Goal: Task Accomplishment & Management: Manage account settings

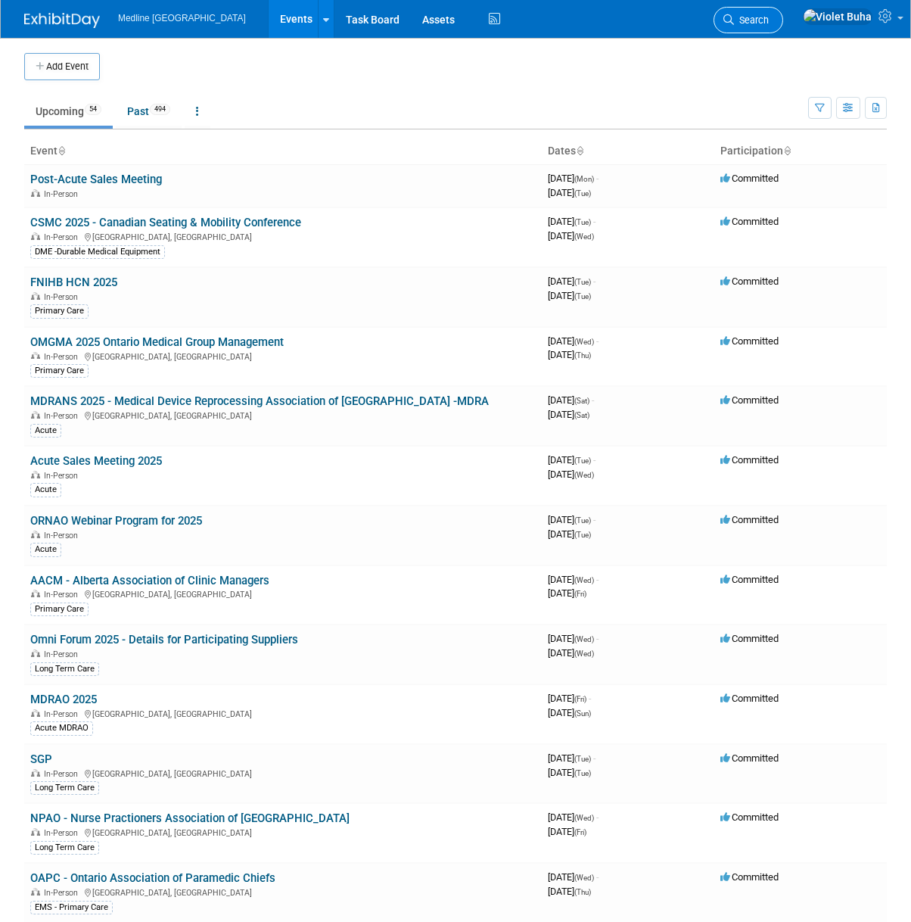
click at [769, 21] on span "Search" at bounding box center [751, 19] width 35 height 11
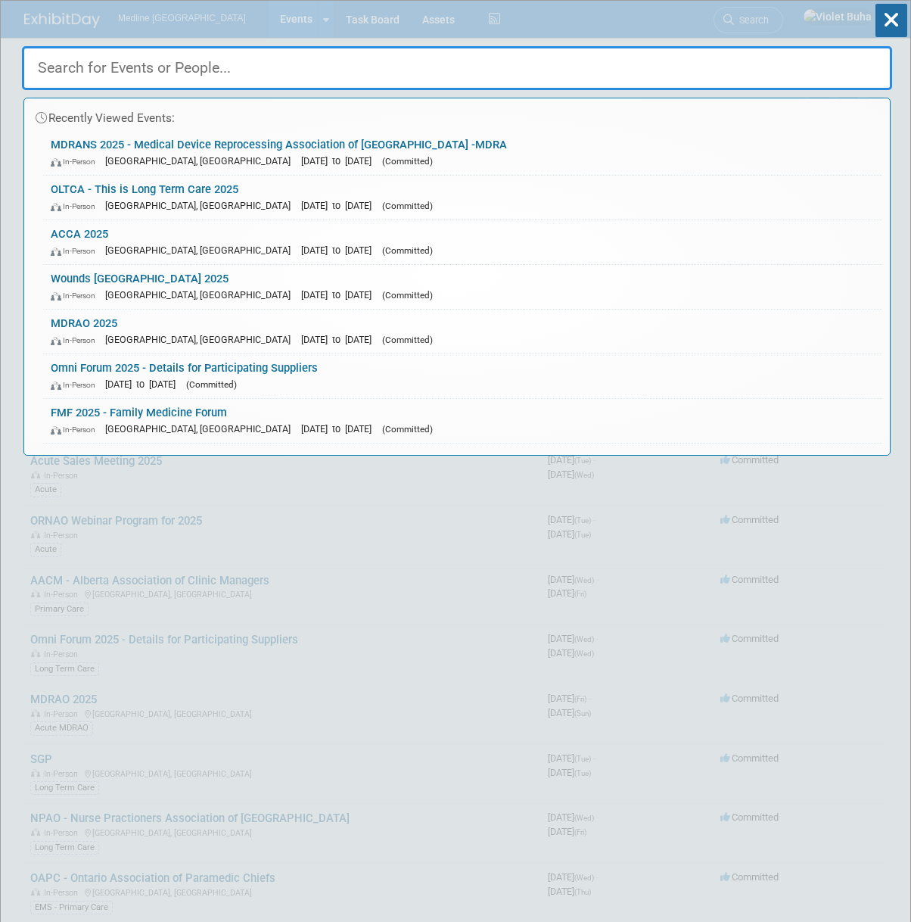
click at [297, 59] on input "text" at bounding box center [457, 68] width 871 height 44
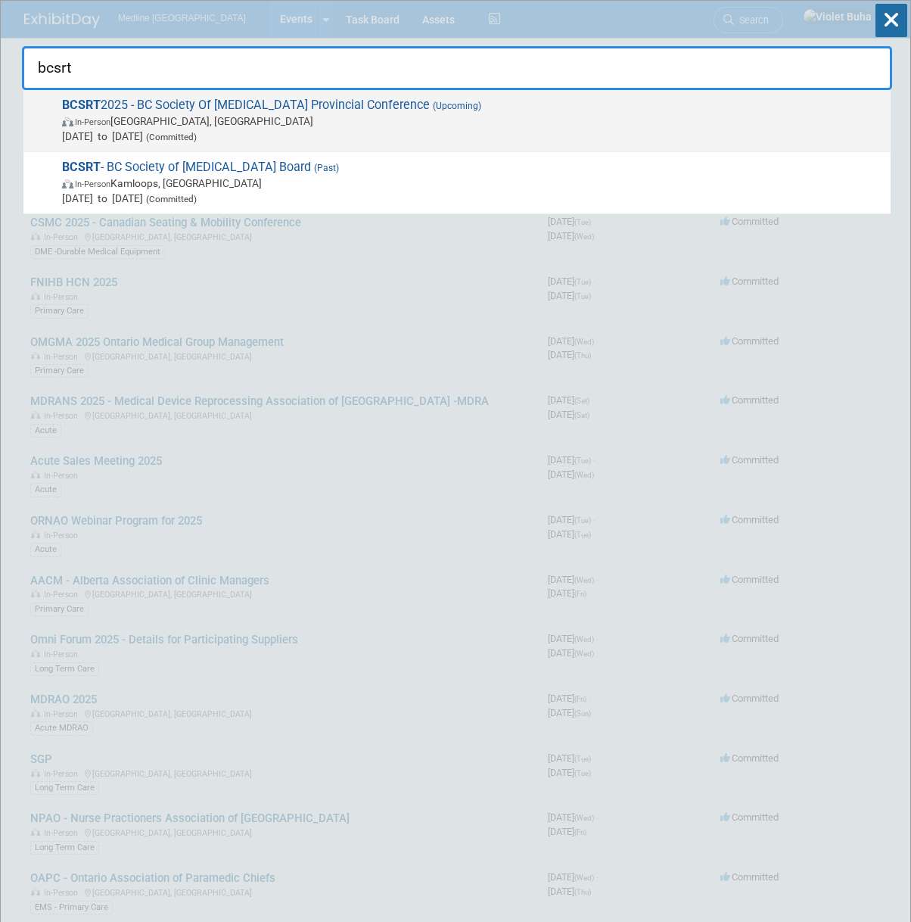
type input "bcsrt"
click at [289, 119] on span "In-Person Langley, Canada" at bounding box center [472, 121] width 821 height 15
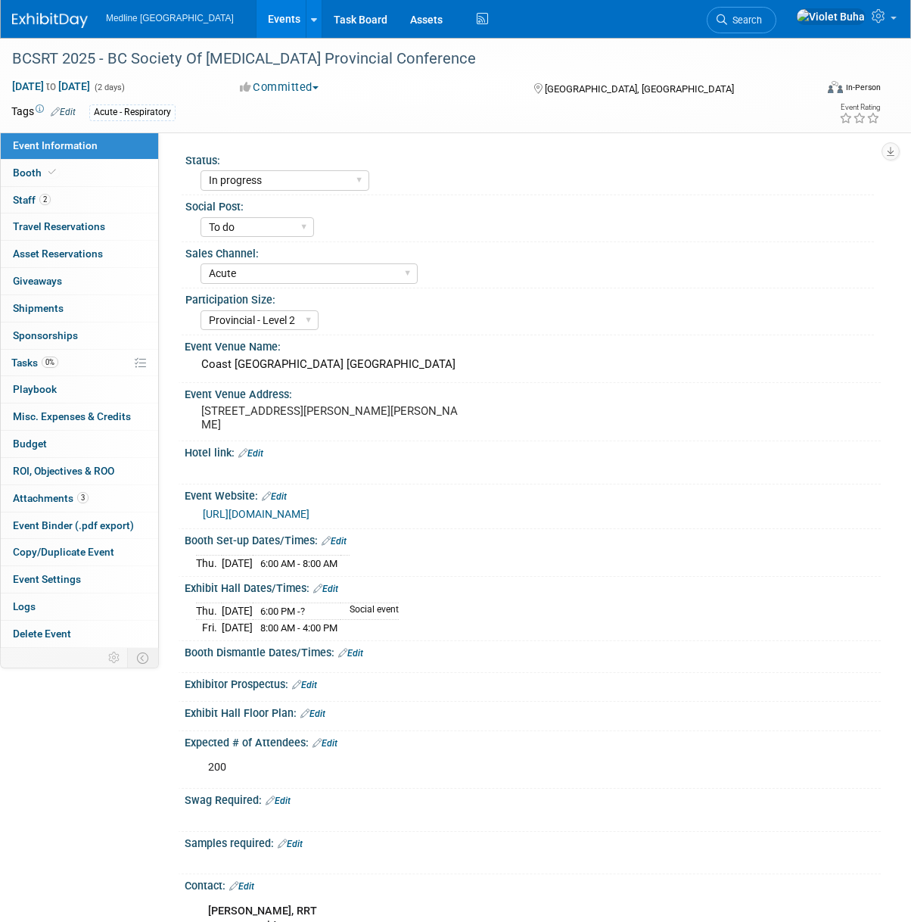
select select "In progress"
select select "To do"
select select "Acute"
select select "Provincial - Level 2"
click at [113, 173] on link "Booth" at bounding box center [79, 173] width 157 height 26
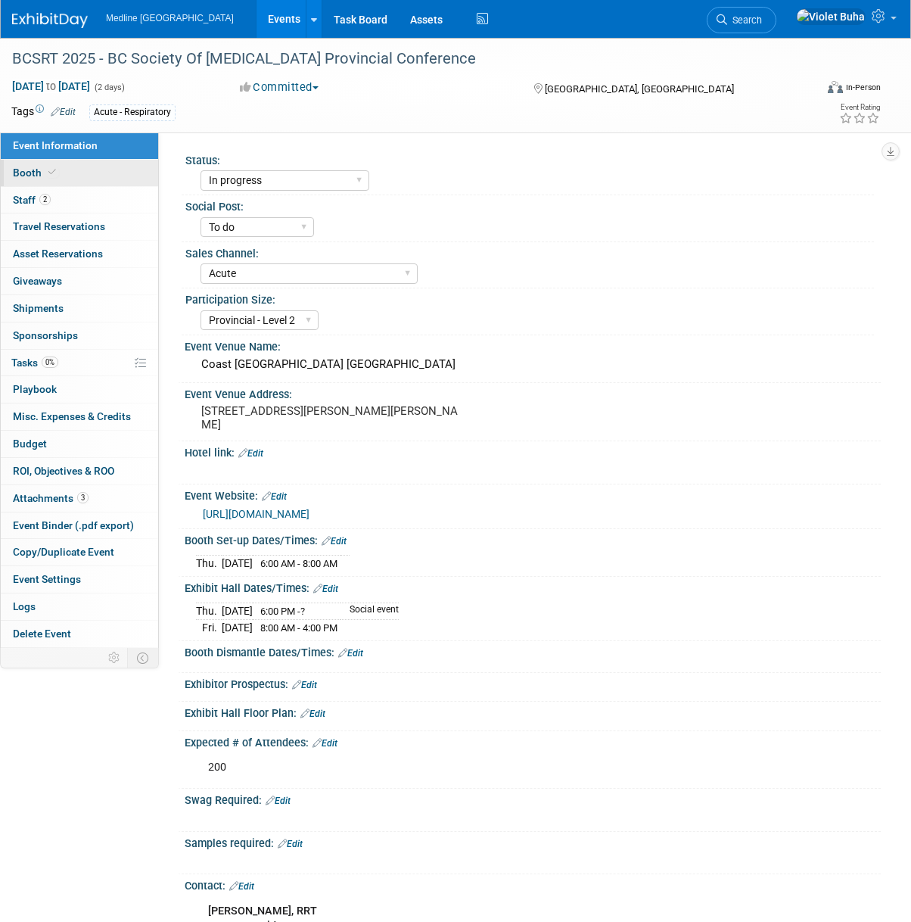
select select "1"
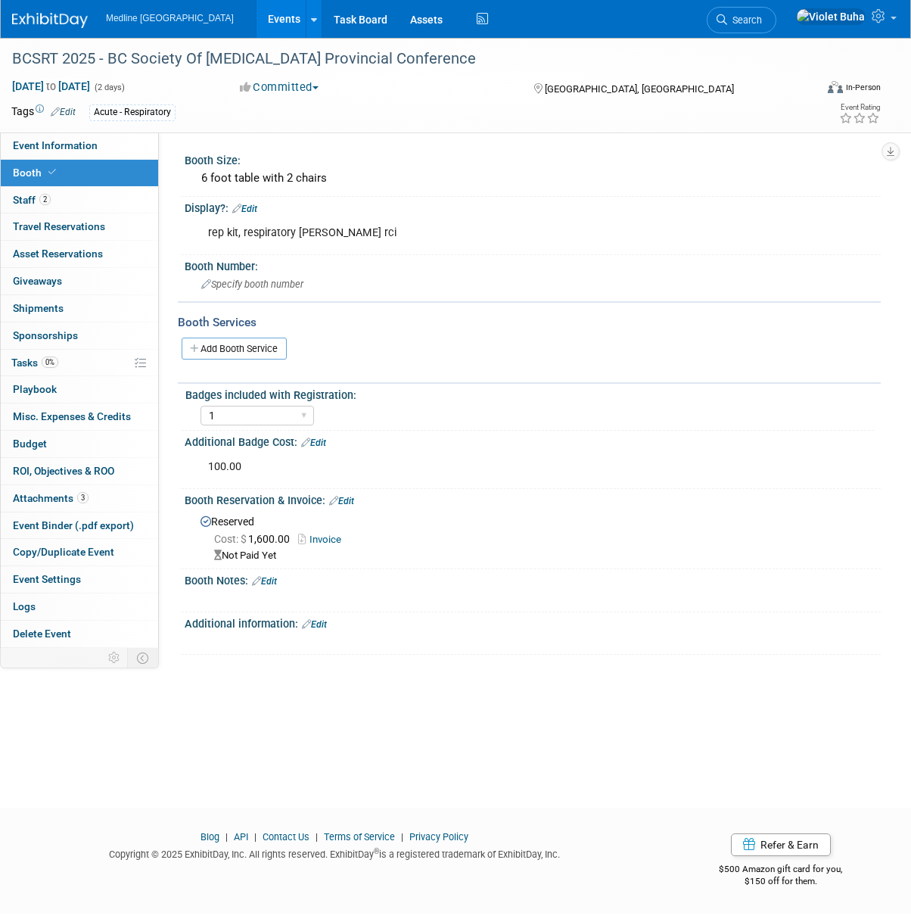
click at [347, 503] on link "Edit" at bounding box center [341, 501] width 25 height 11
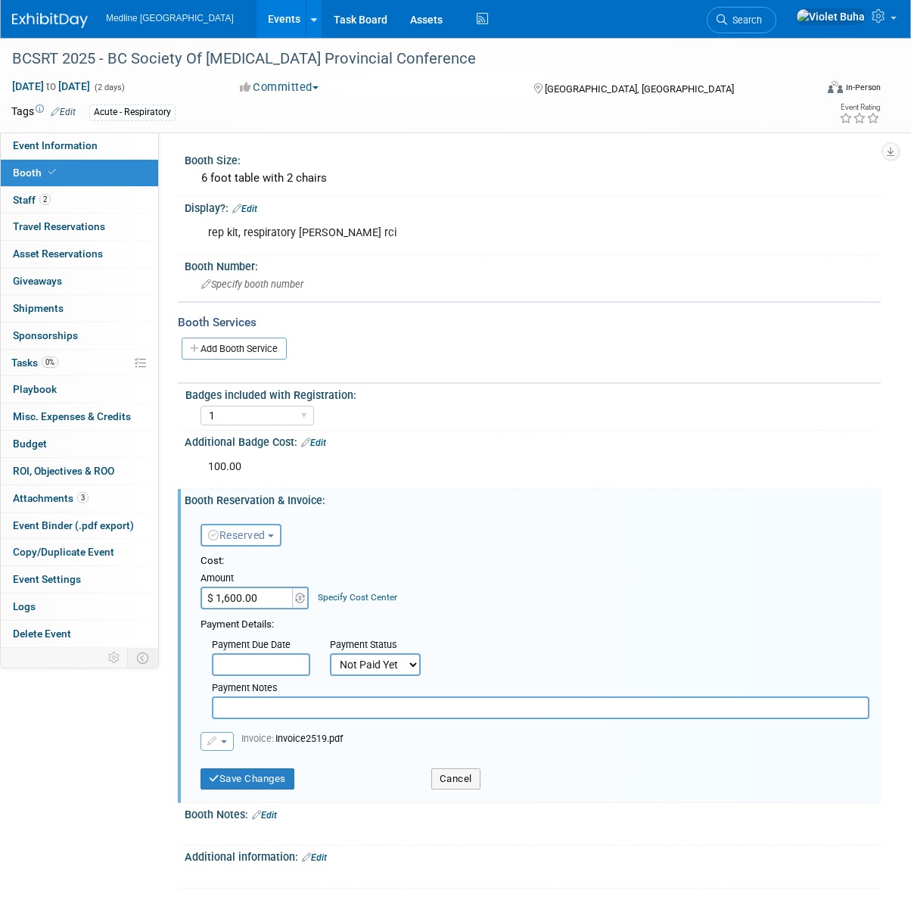
click at [388, 659] on select "Not Paid Yet Partially Paid Paid in Full" at bounding box center [375, 664] width 91 height 23
select select "1"
click at [330, 653] on select "Not Paid Yet Partially Paid Paid in Full" at bounding box center [375, 664] width 91 height 23
click at [283, 780] on button "Save Changes" at bounding box center [248, 778] width 94 height 21
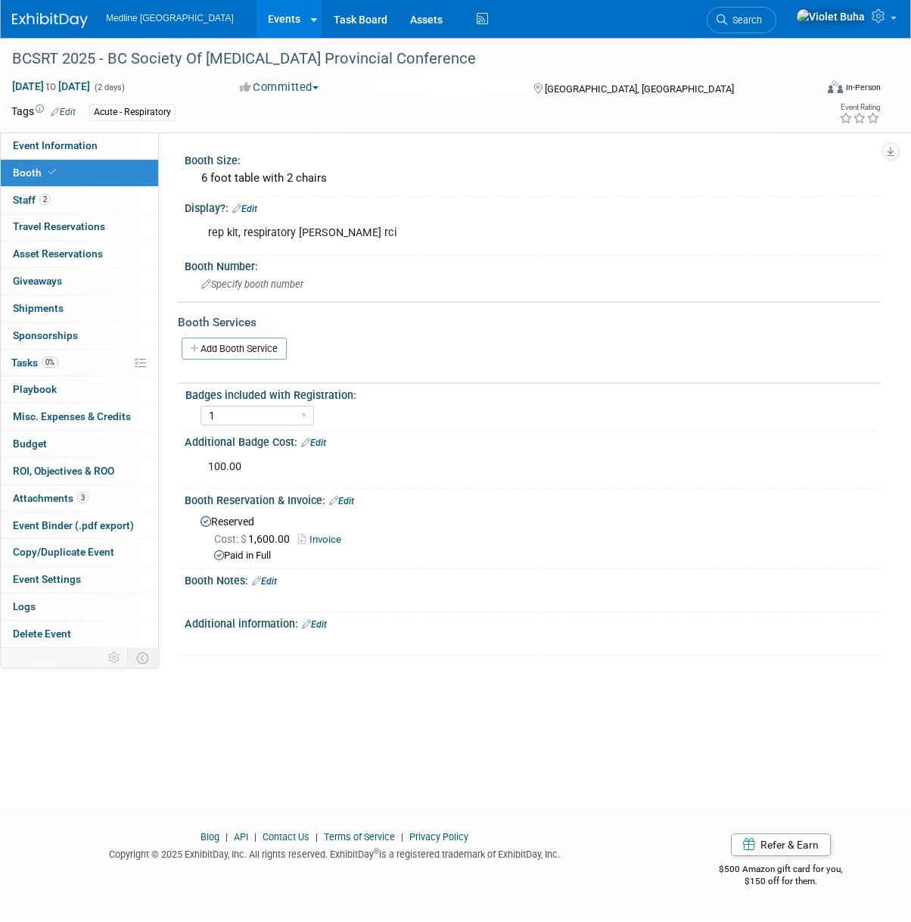
click at [257, 207] on link "Edit" at bounding box center [244, 209] width 25 height 11
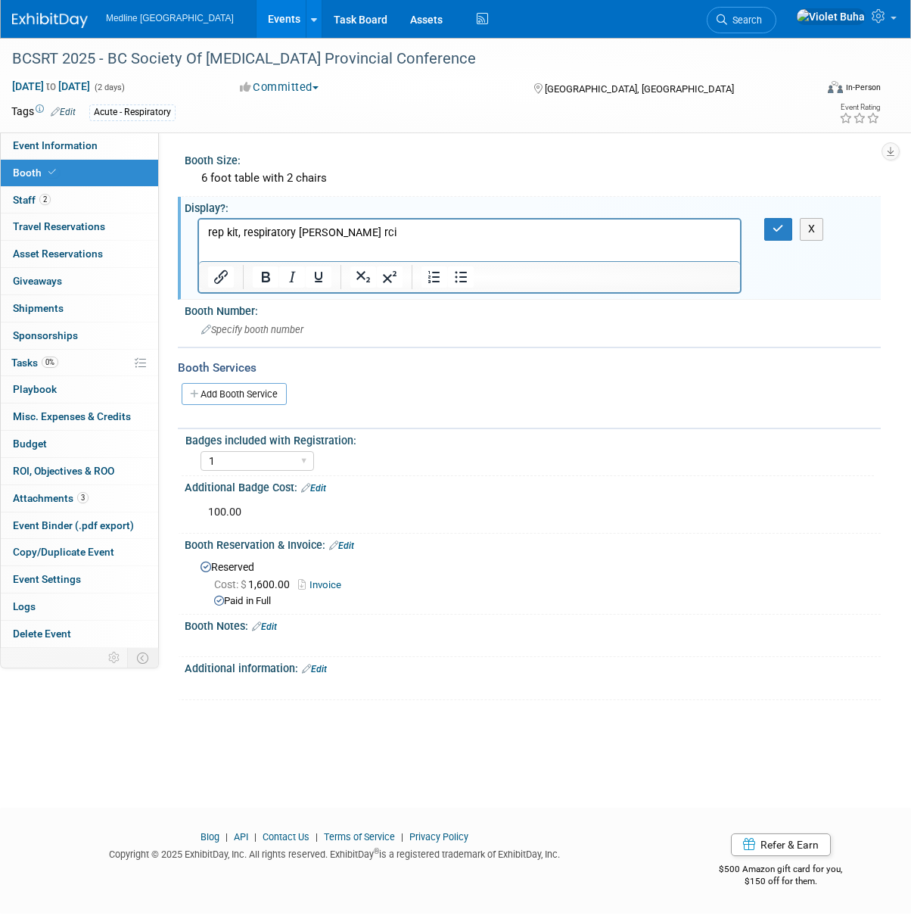
click at [396, 240] on p "rep kit, respiratory hudson rci" at bounding box center [470, 233] width 524 height 15
click at [780, 235] on button "button" at bounding box center [779, 229] width 28 height 22
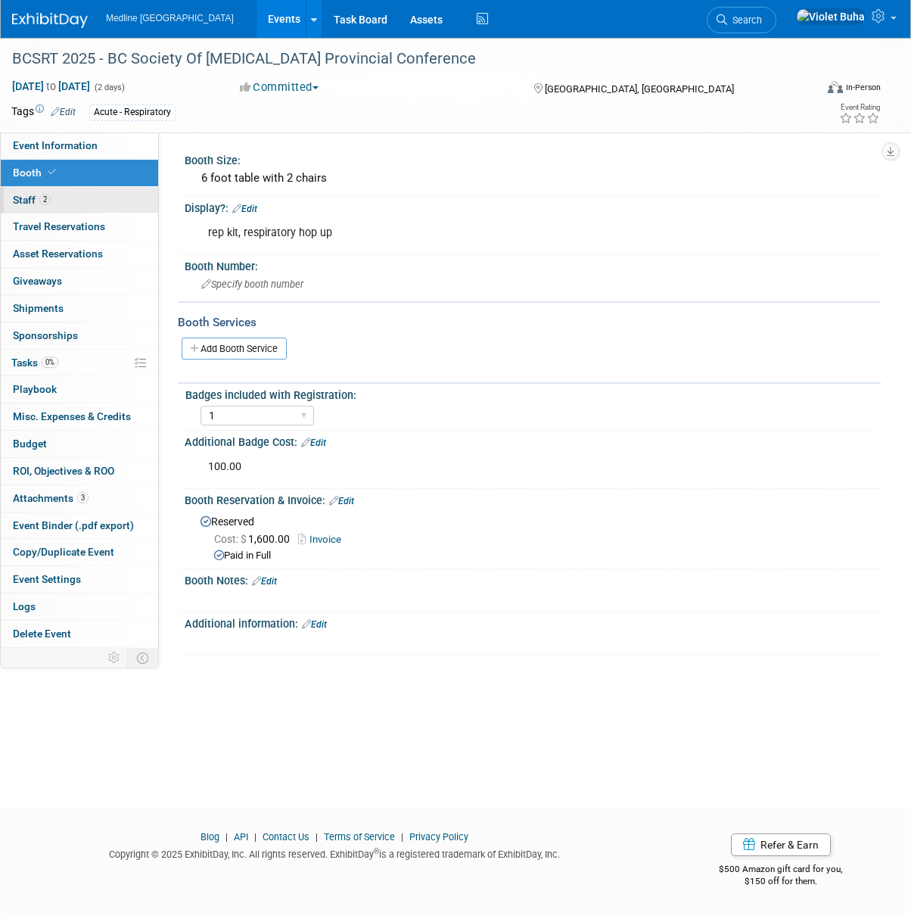
click at [73, 202] on link "2 Staff 2" at bounding box center [79, 200] width 157 height 26
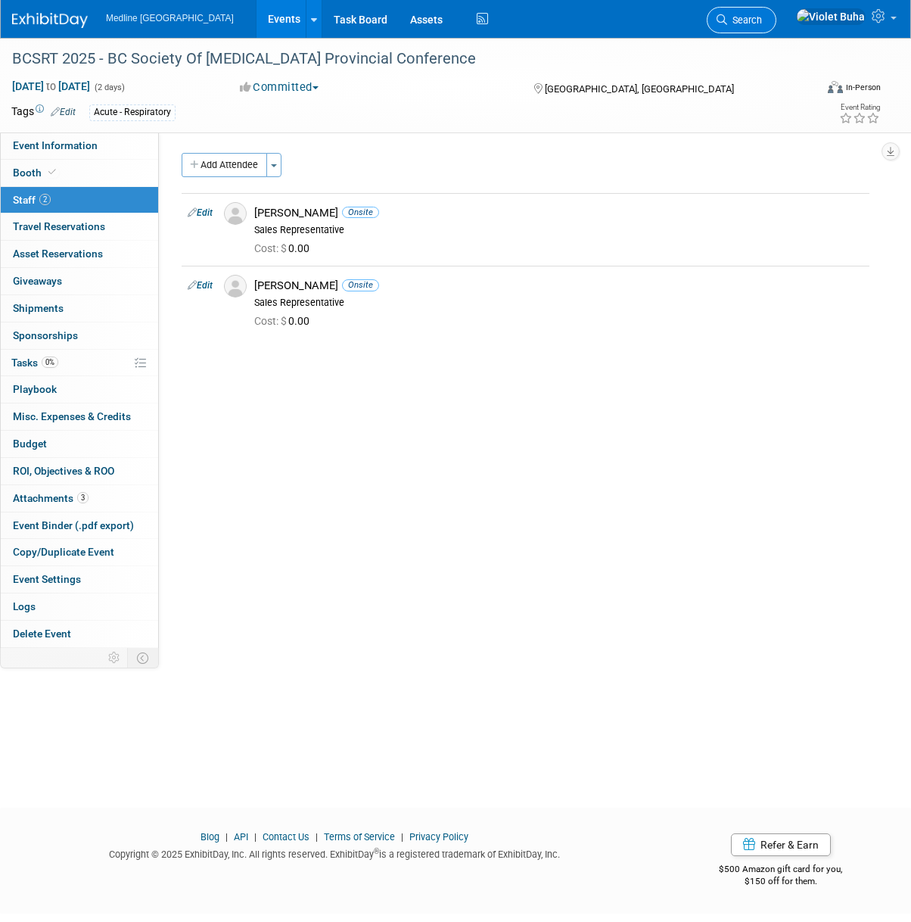
click at [777, 26] on link "Search" at bounding box center [742, 20] width 70 height 26
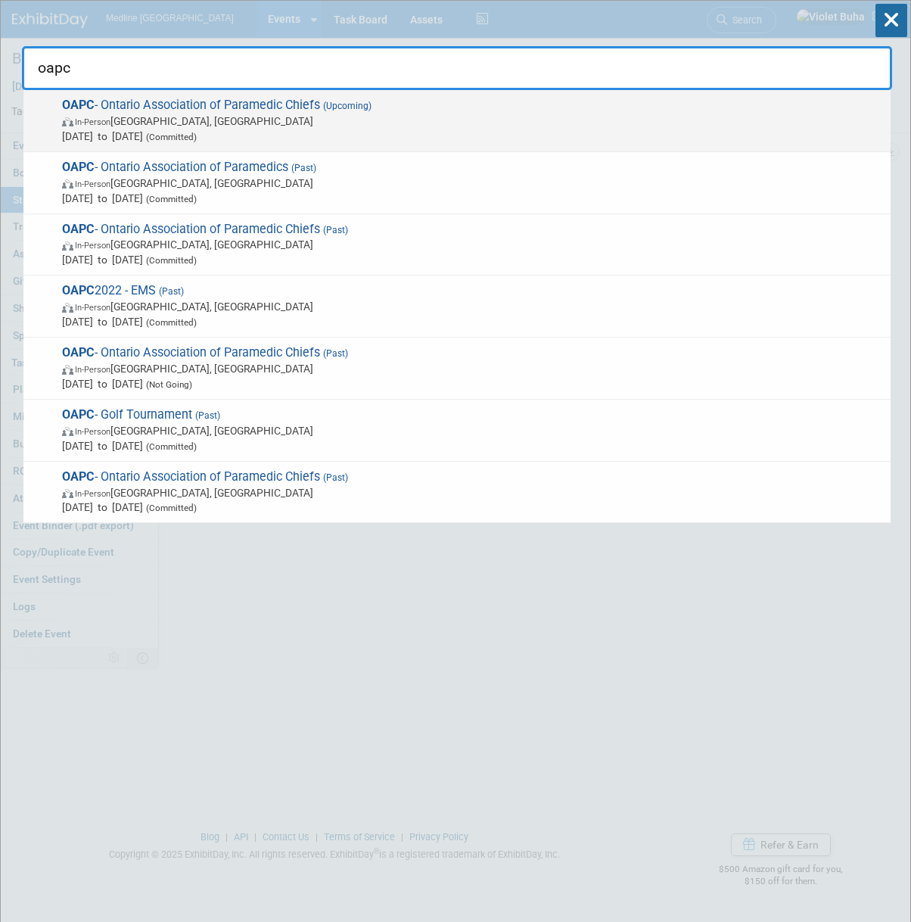
type input "oapc"
click at [345, 137] on span "Sep 24, 2025 to Sep 25, 2025 (Committed)" at bounding box center [472, 136] width 821 height 15
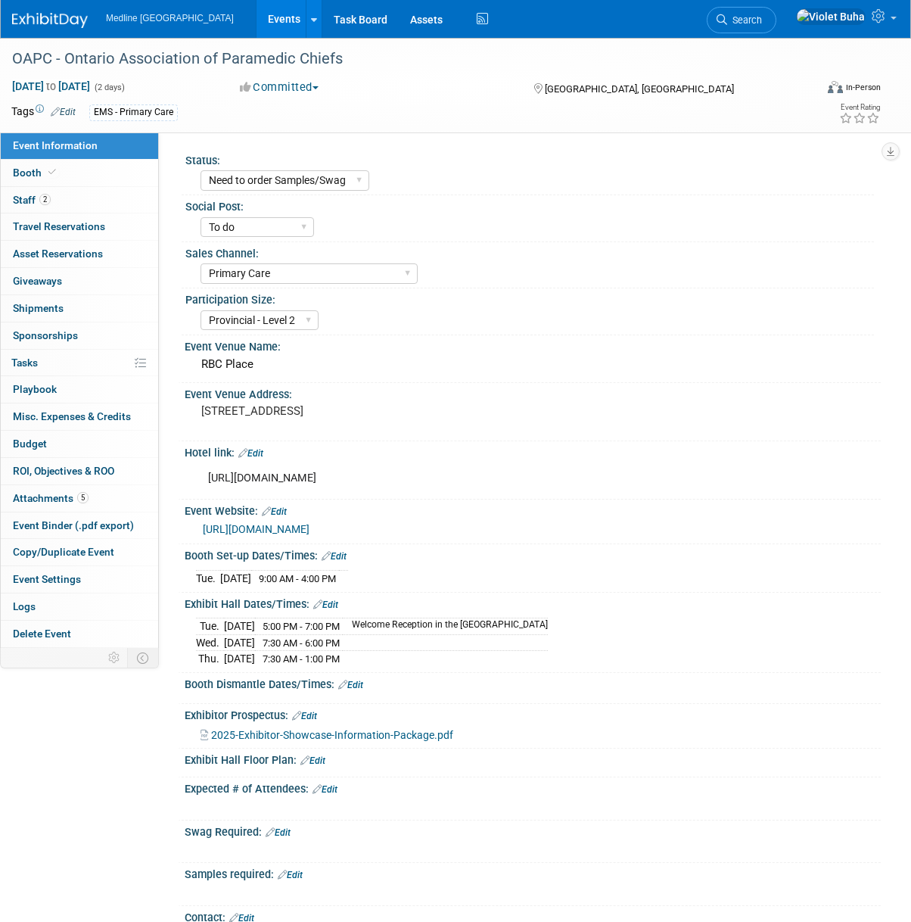
select select "Need to order Samples/Swag"
select select "To do"
select select "Primary Care"
select select "Provincial - Level 2"
click at [58, 199] on link "2 Staff 2" at bounding box center [79, 200] width 157 height 26
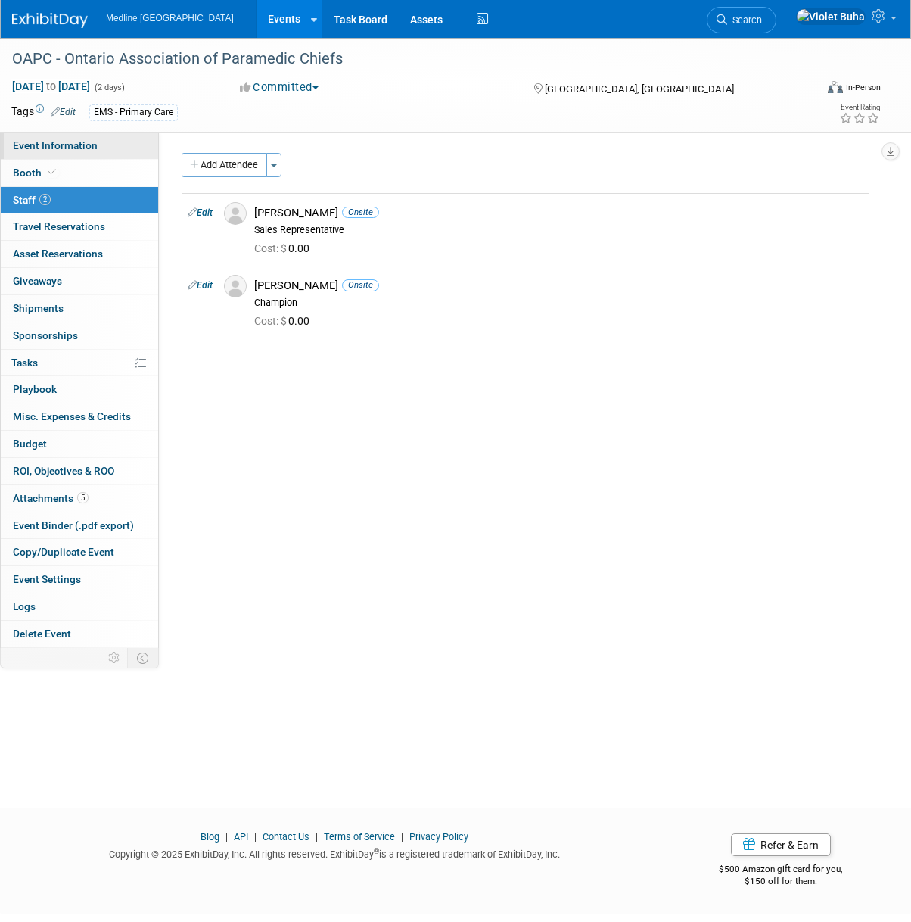
click at [65, 142] on span "Event Information" at bounding box center [55, 145] width 85 height 12
select select "Need to order Samples/Swag"
select select "To do"
select select "Primary Care"
select select "Provincial - Level 2"
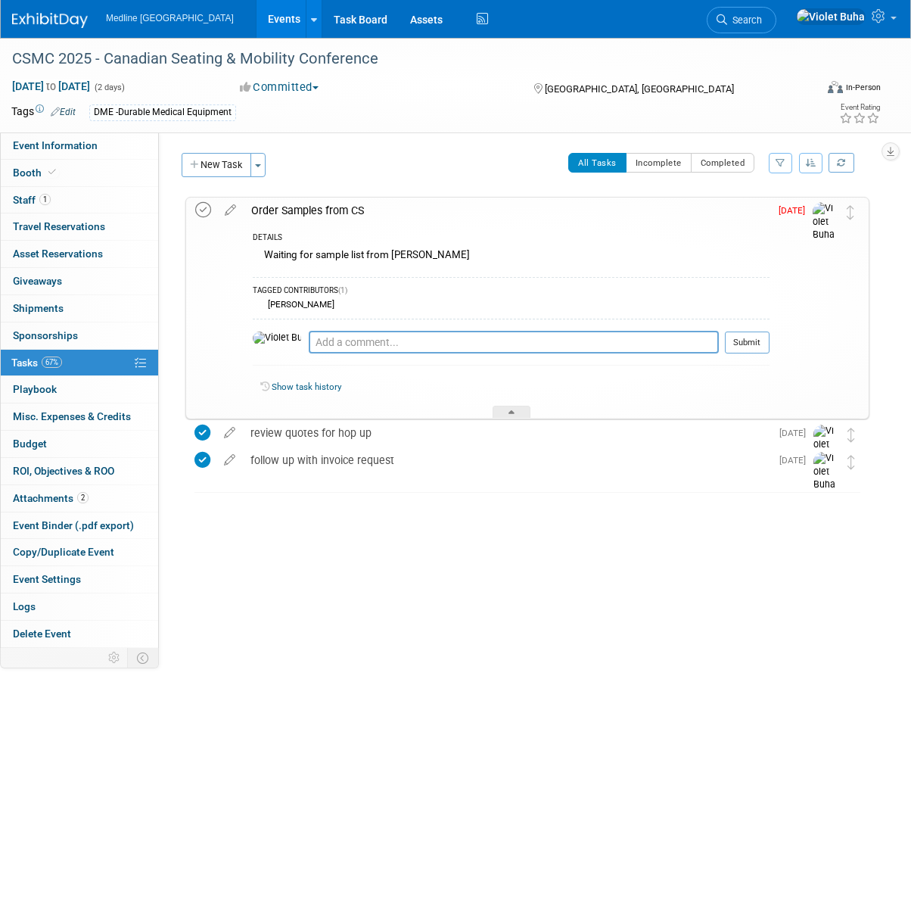
click at [202, 211] on icon at bounding box center [203, 210] width 16 height 16
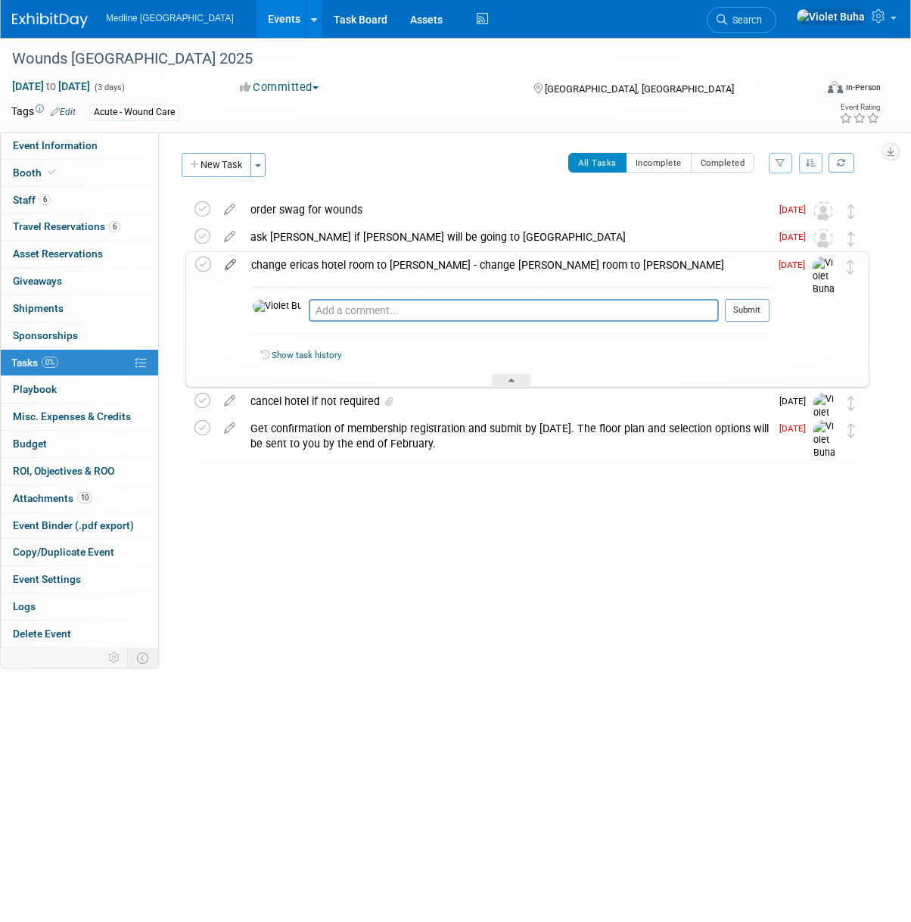
click at [232, 264] on icon at bounding box center [230, 261] width 26 height 19
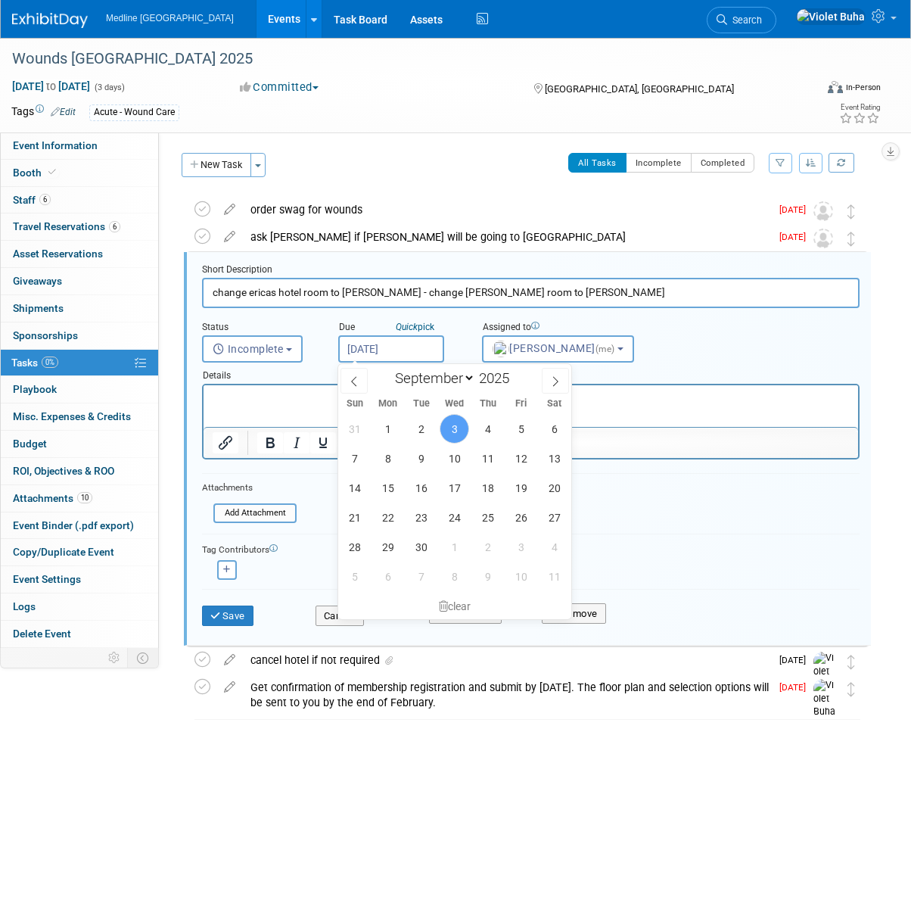
click at [399, 349] on input "Sep 3, 2025" at bounding box center [391, 348] width 106 height 27
click at [522, 428] on span "5" at bounding box center [521, 429] width 30 height 30
type input "[DATE]"
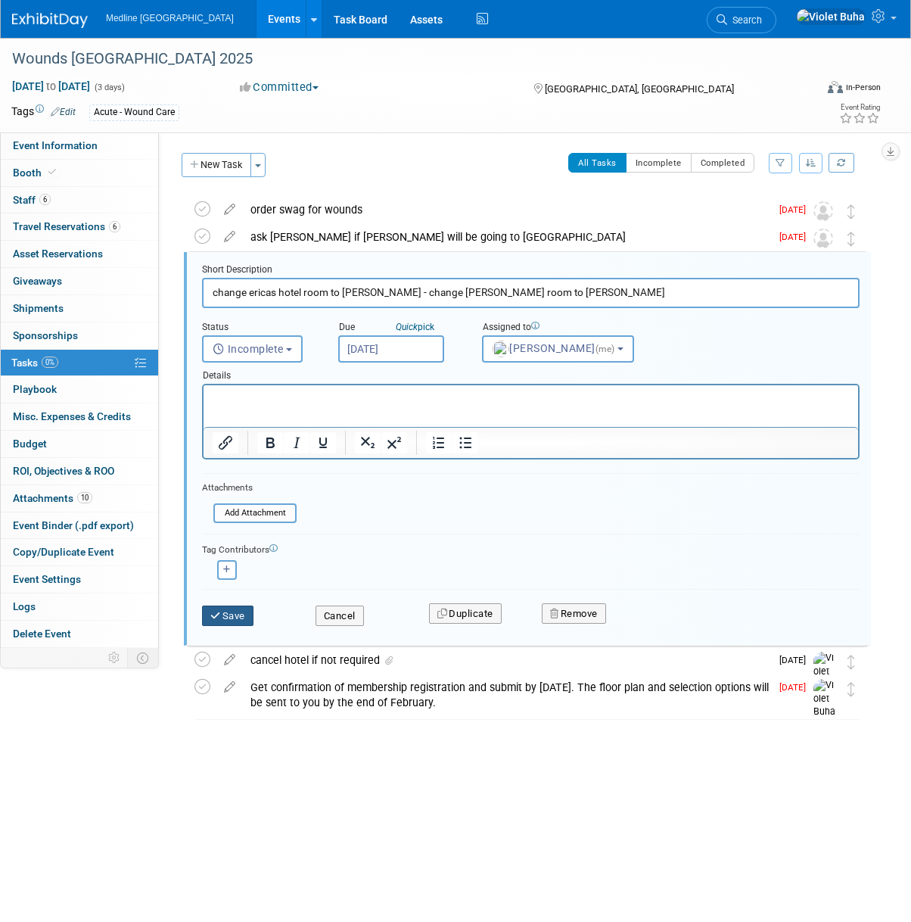
click at [243, 618] on button "Save" at bounding box center [227, 616] width 51 height 21
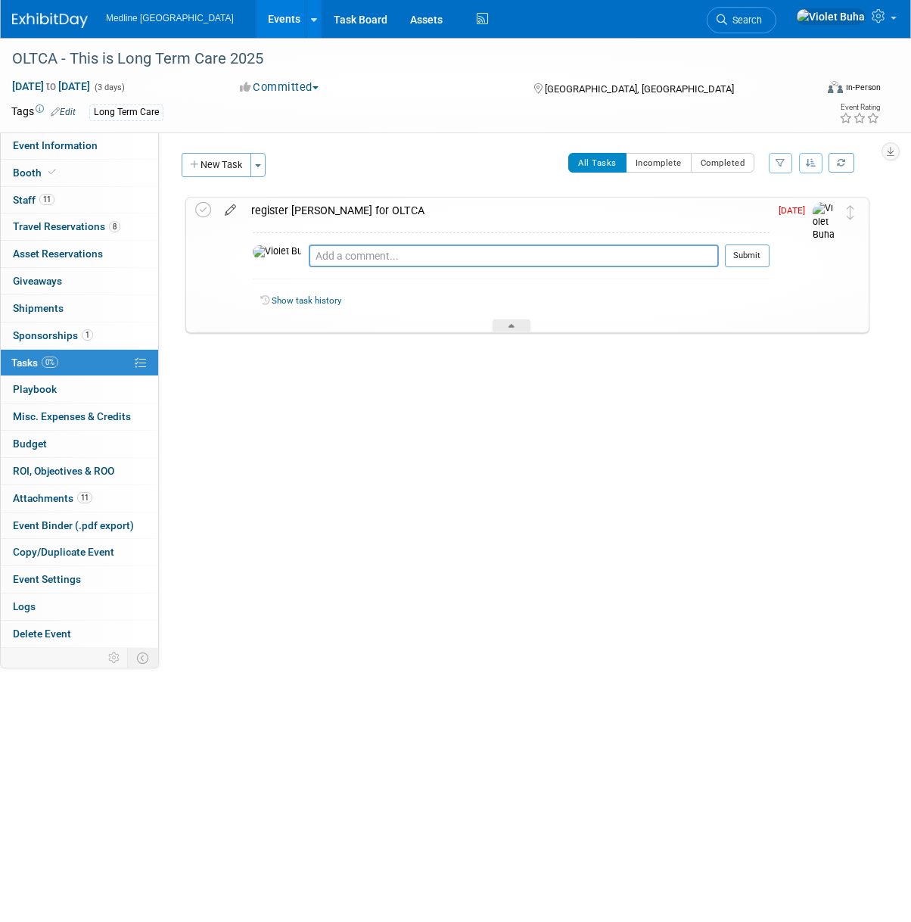
click at [236, 208] on icon at bounding box center [230, 207] width 26 height 19
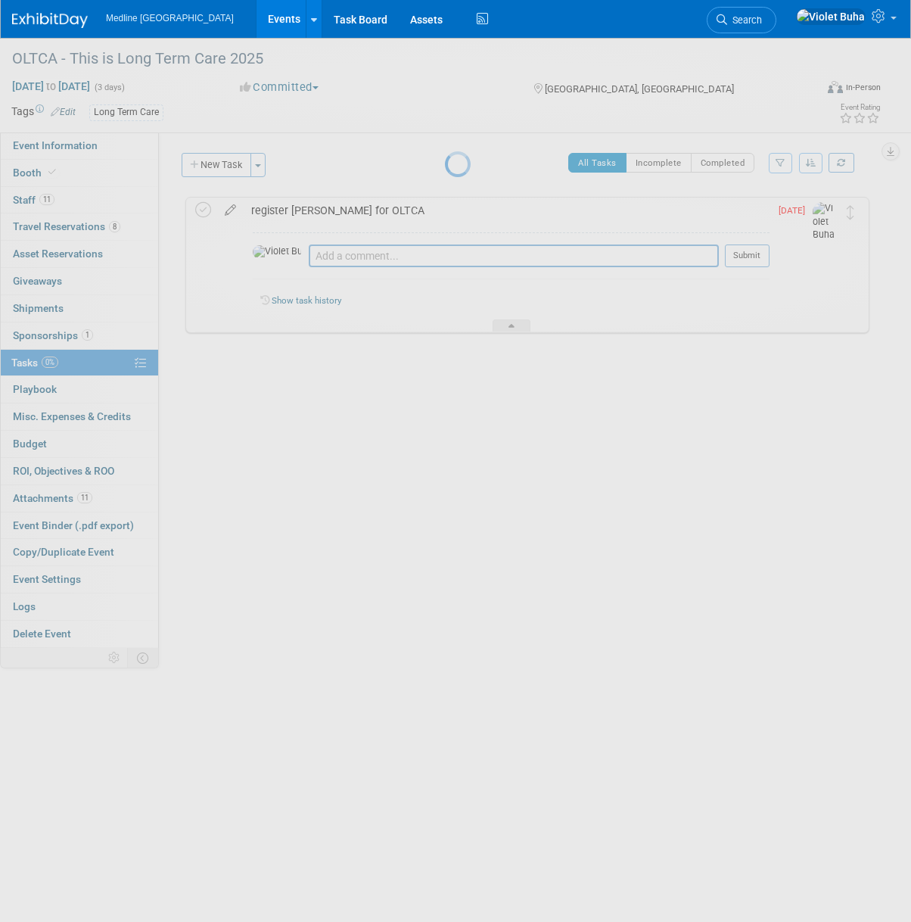
select select "8"
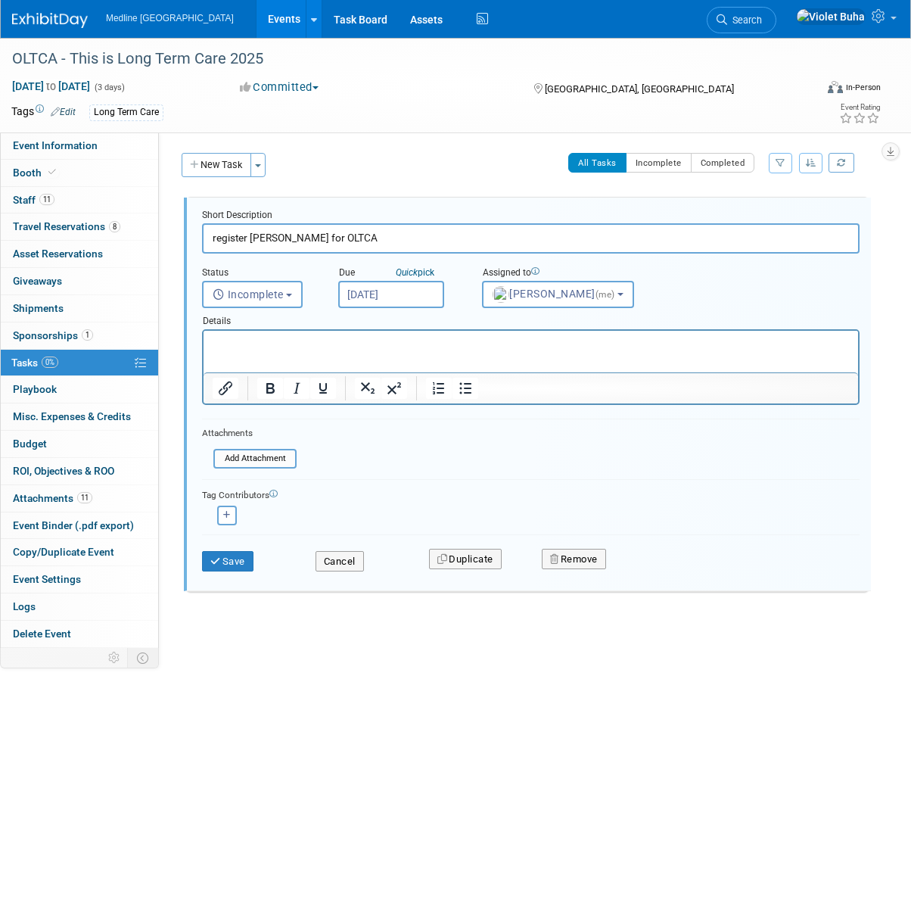
click at [410, 291] on input "[DATE]" at bounding box center [391, 294] width 106 height 27
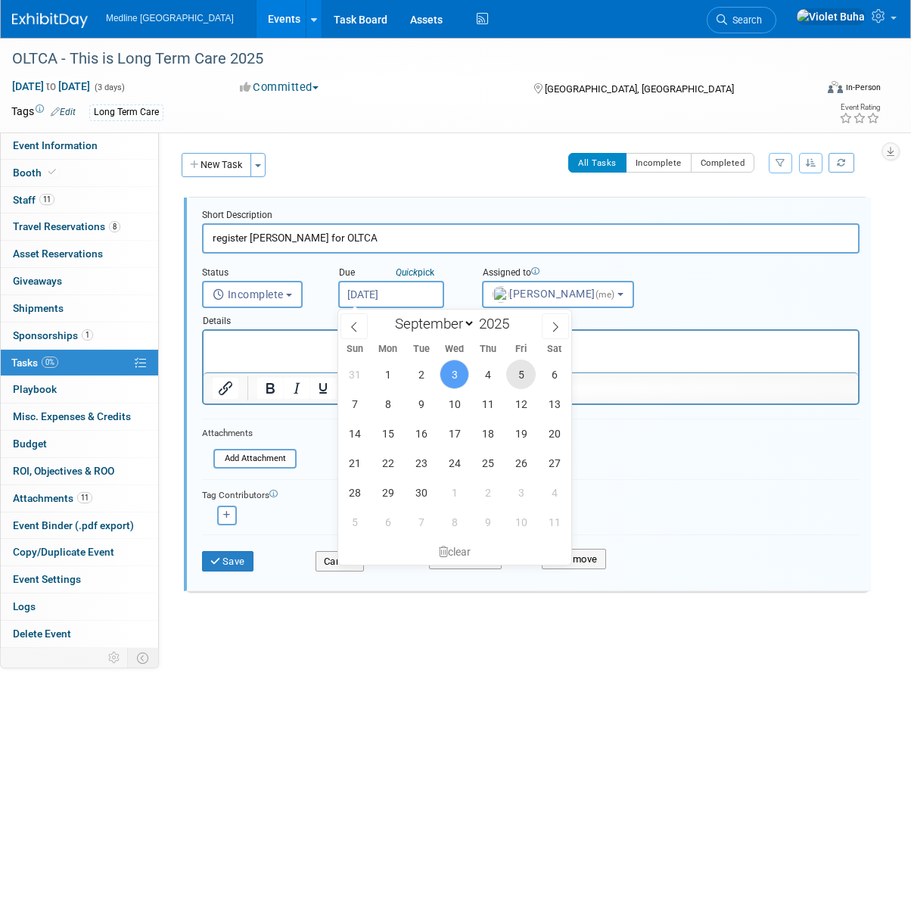
drag, startPoint x: 518, startPoint y: 366, endPoint x: 313, endPoint y: 39, distance: 386.7
click at [518, 366] on span "5" at bounding box center [521, 375] width 30 height 30
type input "[DATE]"
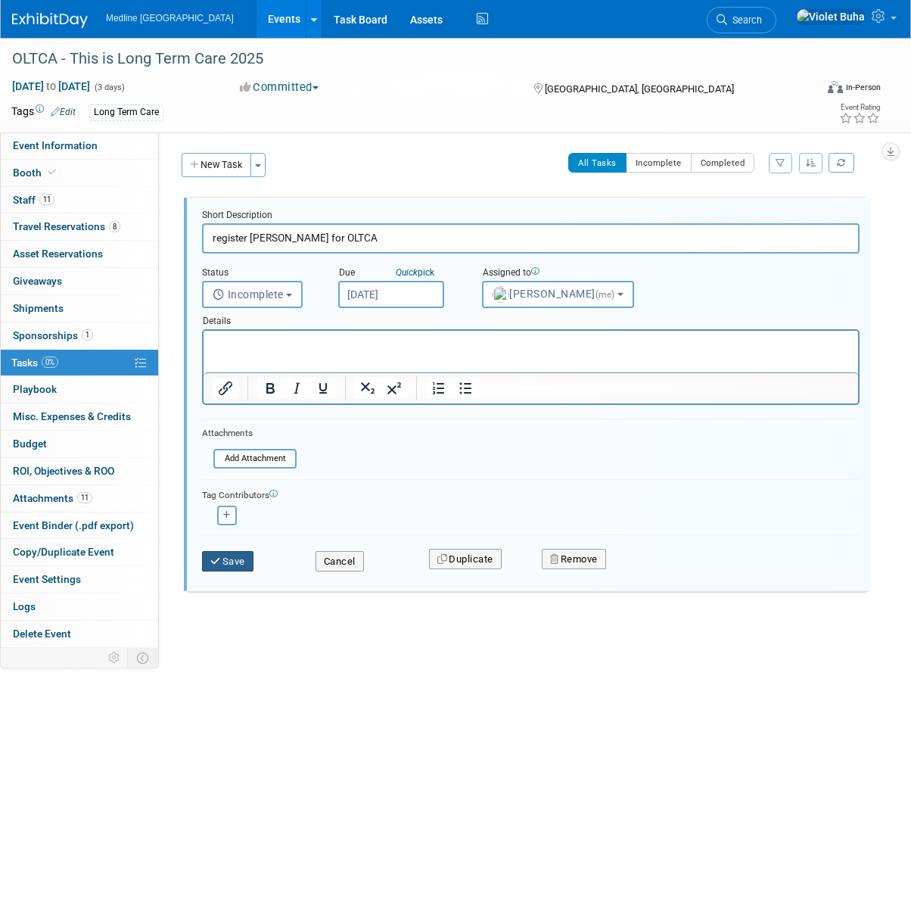
click at [247, 557] on button "Save" at bounding box center [227, 561] width 51 height 21
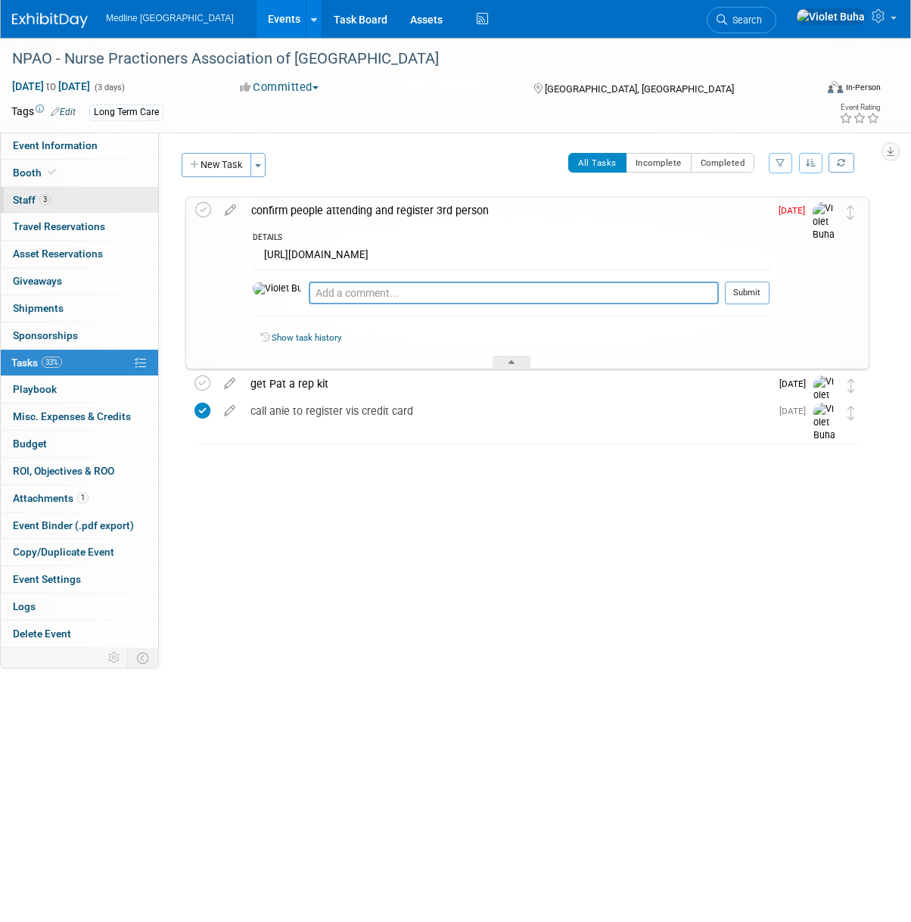
click at [106, 209] on link "3 Staff 3" at bounding box center [79, 200] width 157 height 26
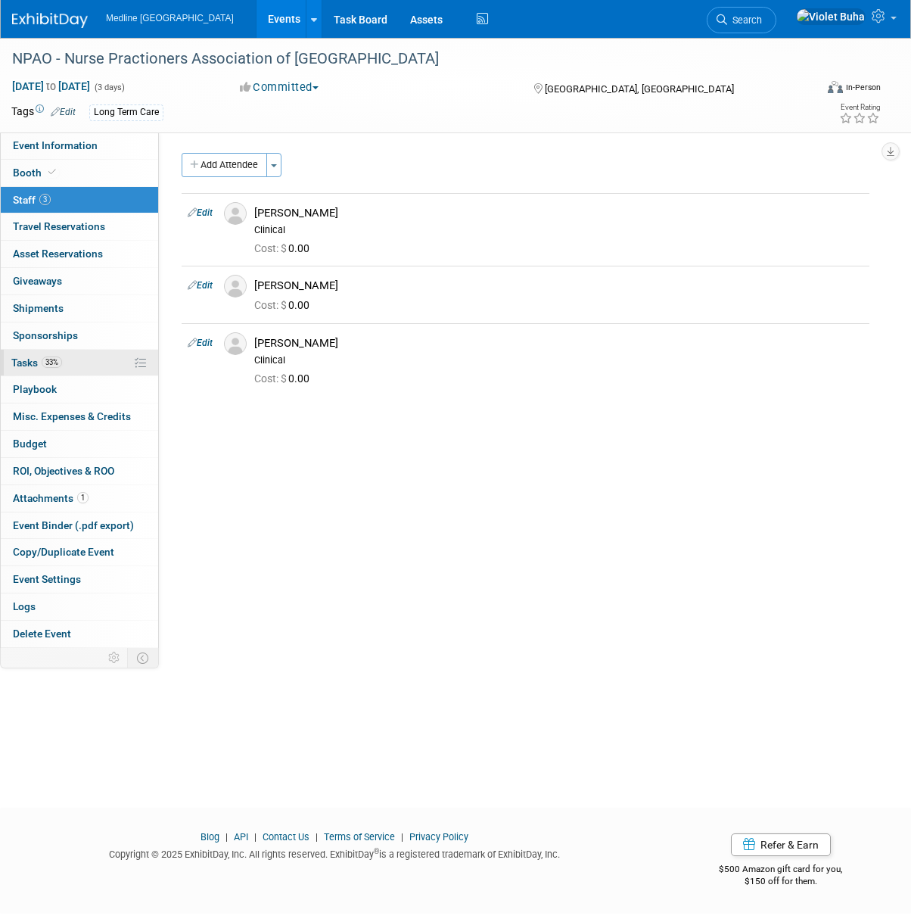
click at [33, 363] on span "Tasks 33%" at bounding box center [36, 363] width 51 height 12
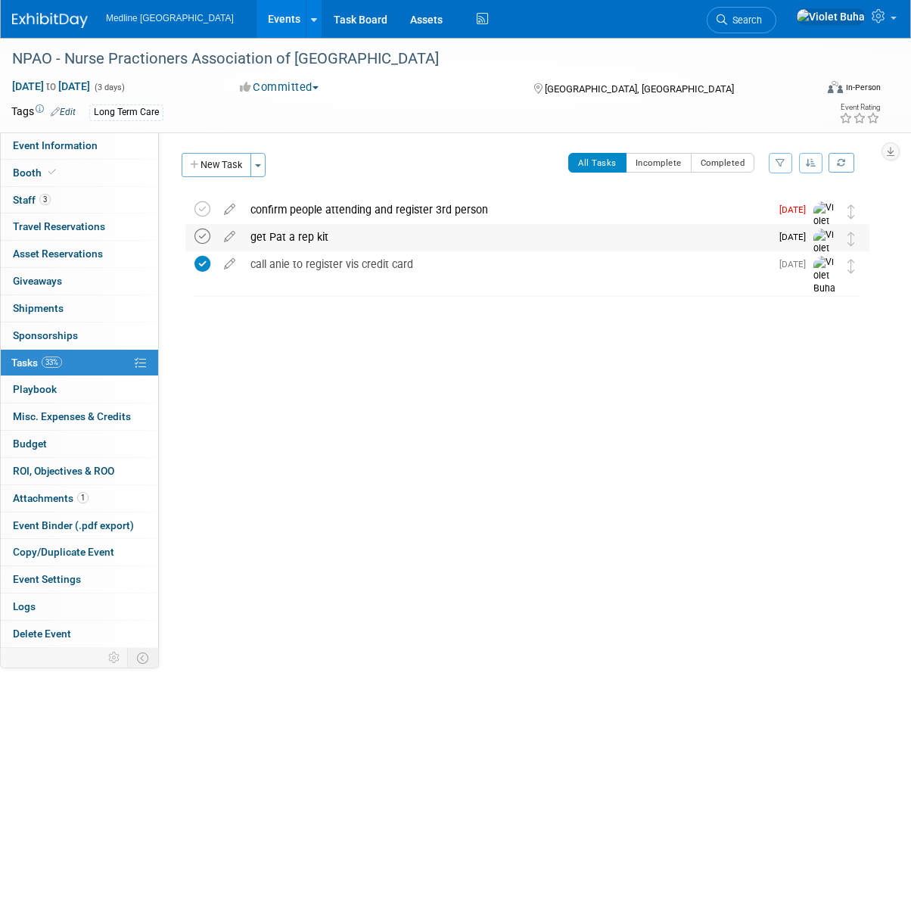
click at [205, 238] on icon at bounding box center [203, 237] width 16 height 16
click at [229, 210] on icon at bounding box center [229, 206] width 26 height 19
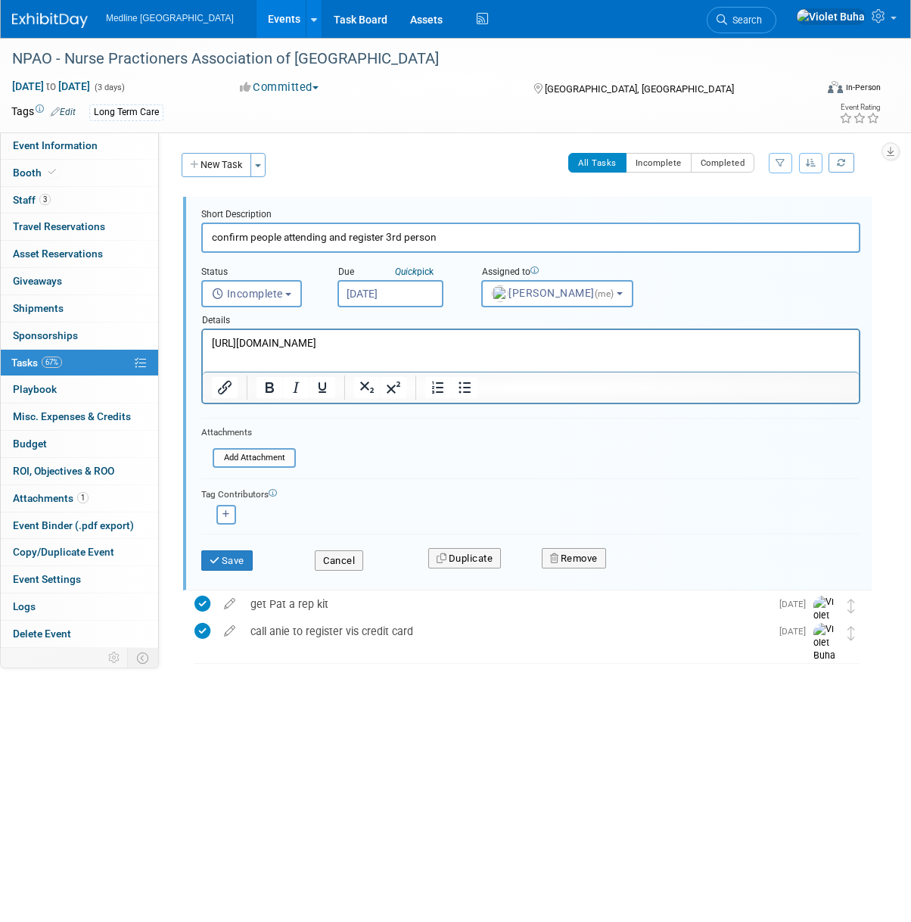
click at [400, 290] on input "Sep 2, 2025" at bounding box center [391, 293] width 106 height 27
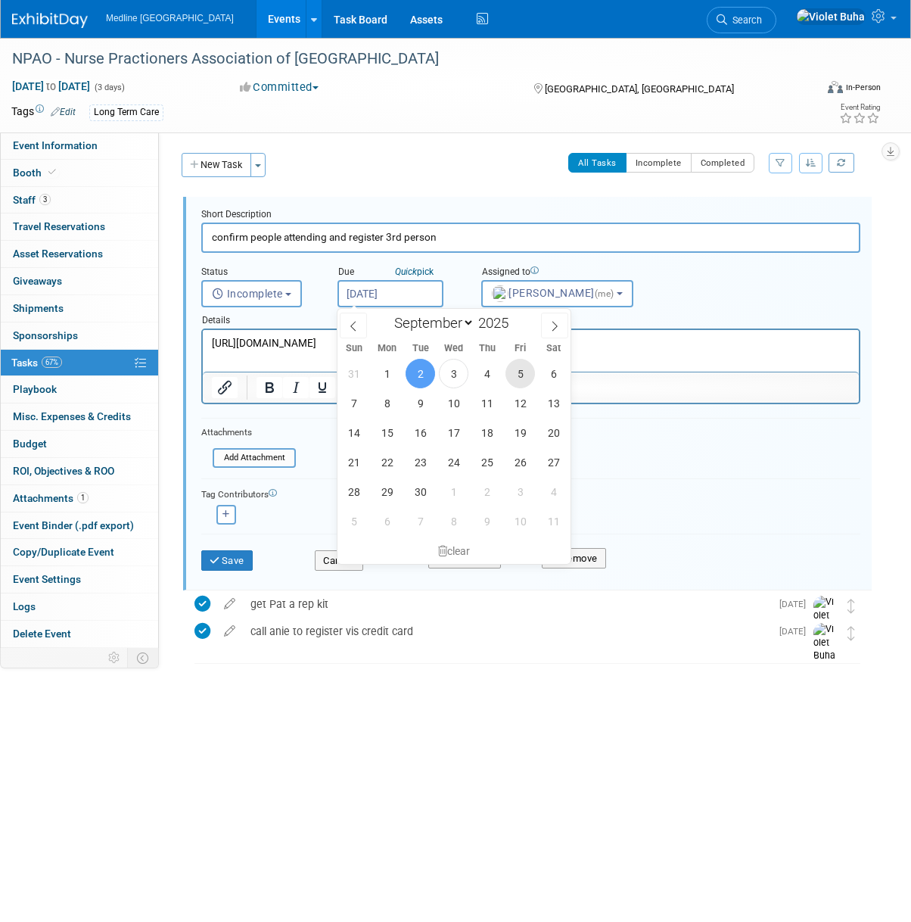
click at [525, 374] on span "5" at bounding box center [521, 374] width 30 height 30
type input "[DATE]"
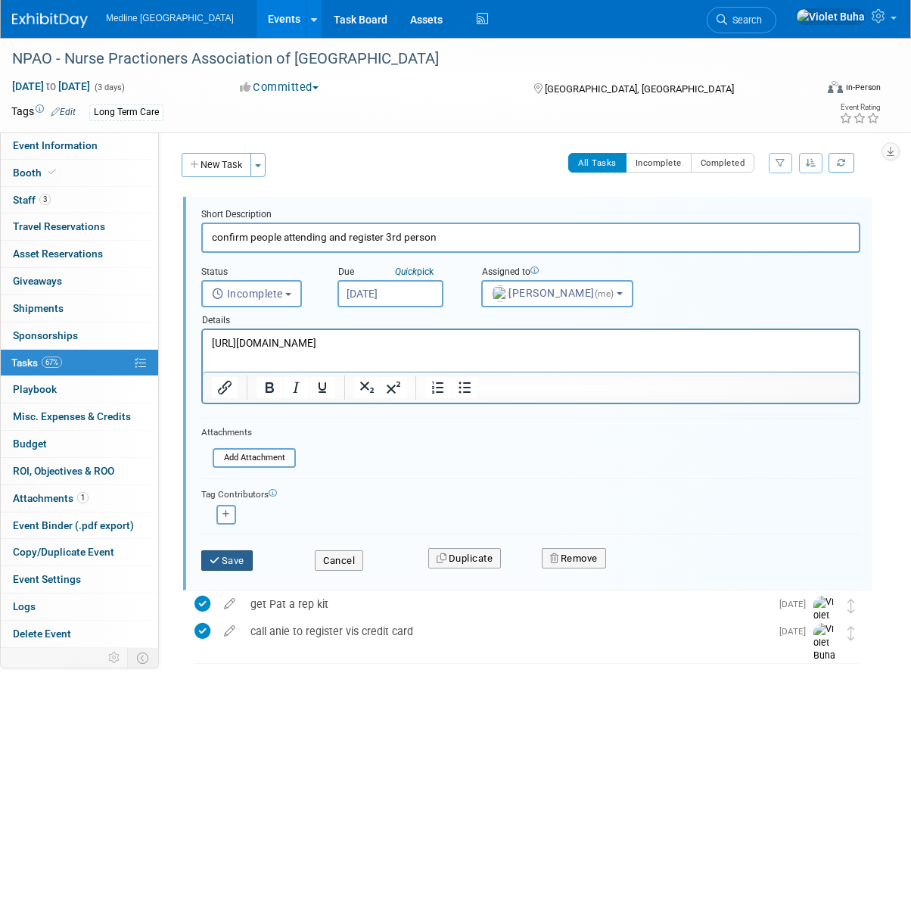
click at [239, 564] on button "Save" at bounding box center [226, 560] width 51 height 21
